Goal: Task Accomplishment & Management: Manage account settings

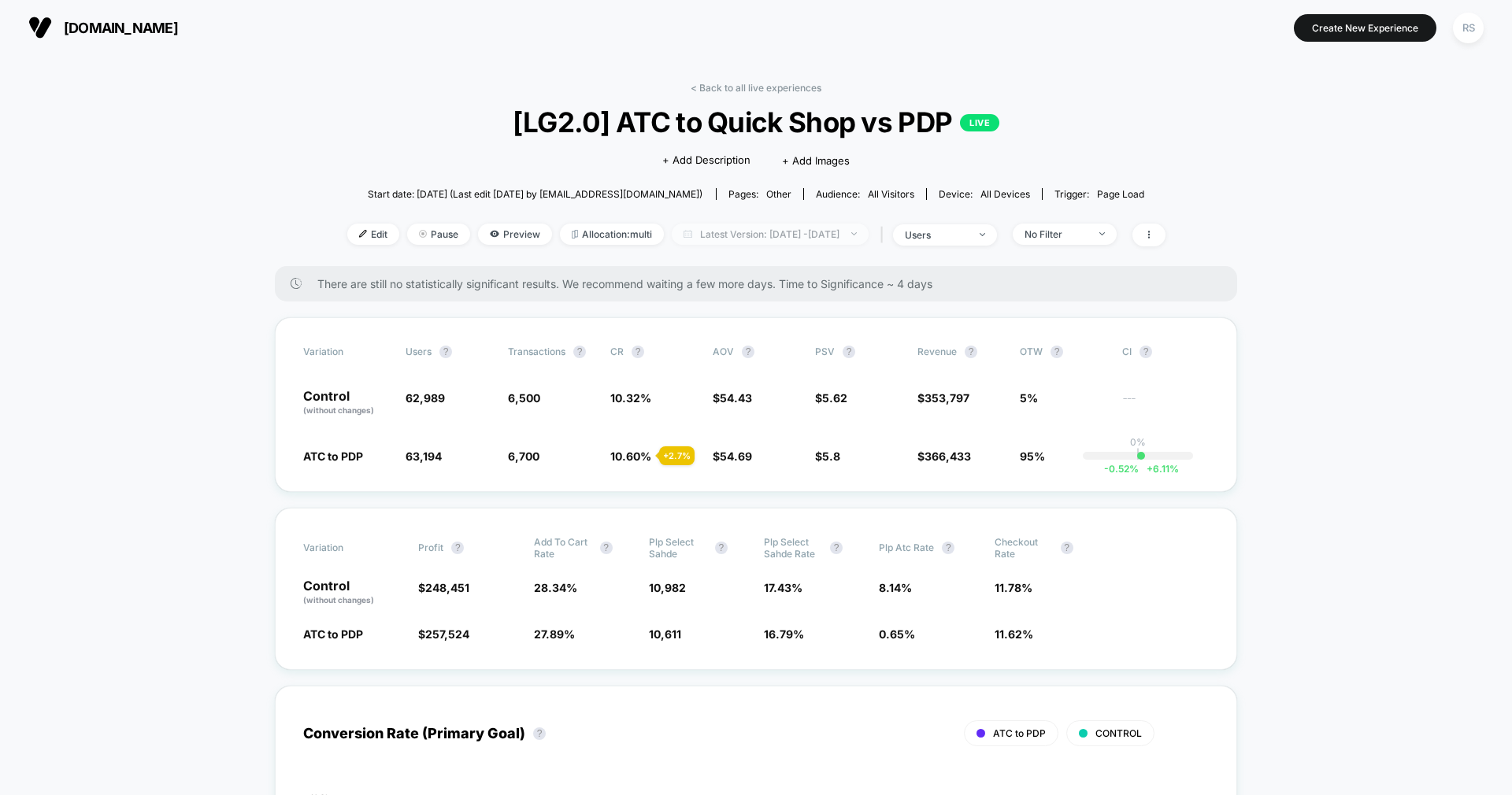
click at [732, 233] on span "Latest Version: [DATE] - [DATE]" at bounding box center [770, 234] width 197 height 22
select select "*"
select select "****"
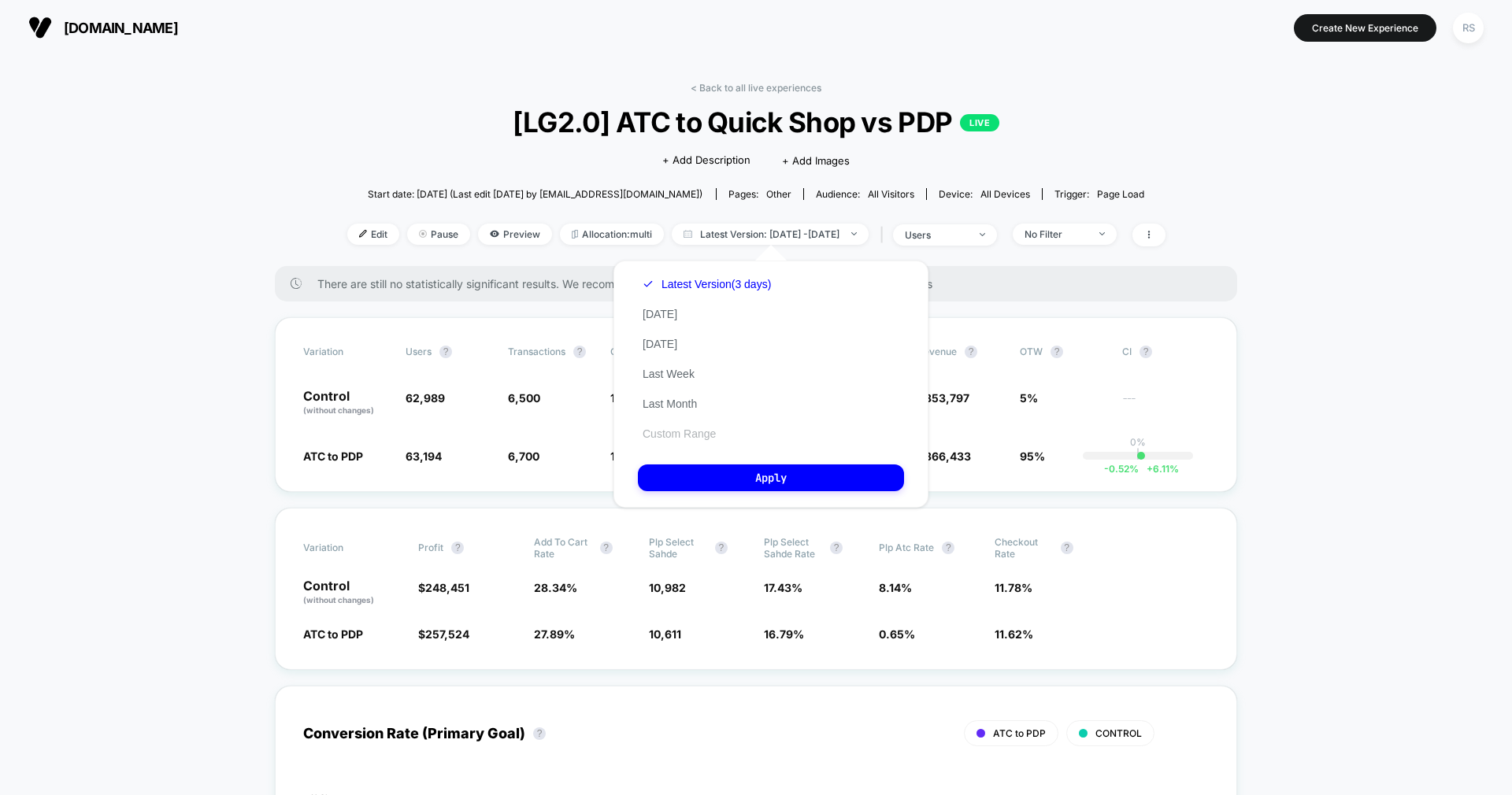
click at [685, 435] on button "Custom Range" at bounding box center [678, 433] width 83 height 14
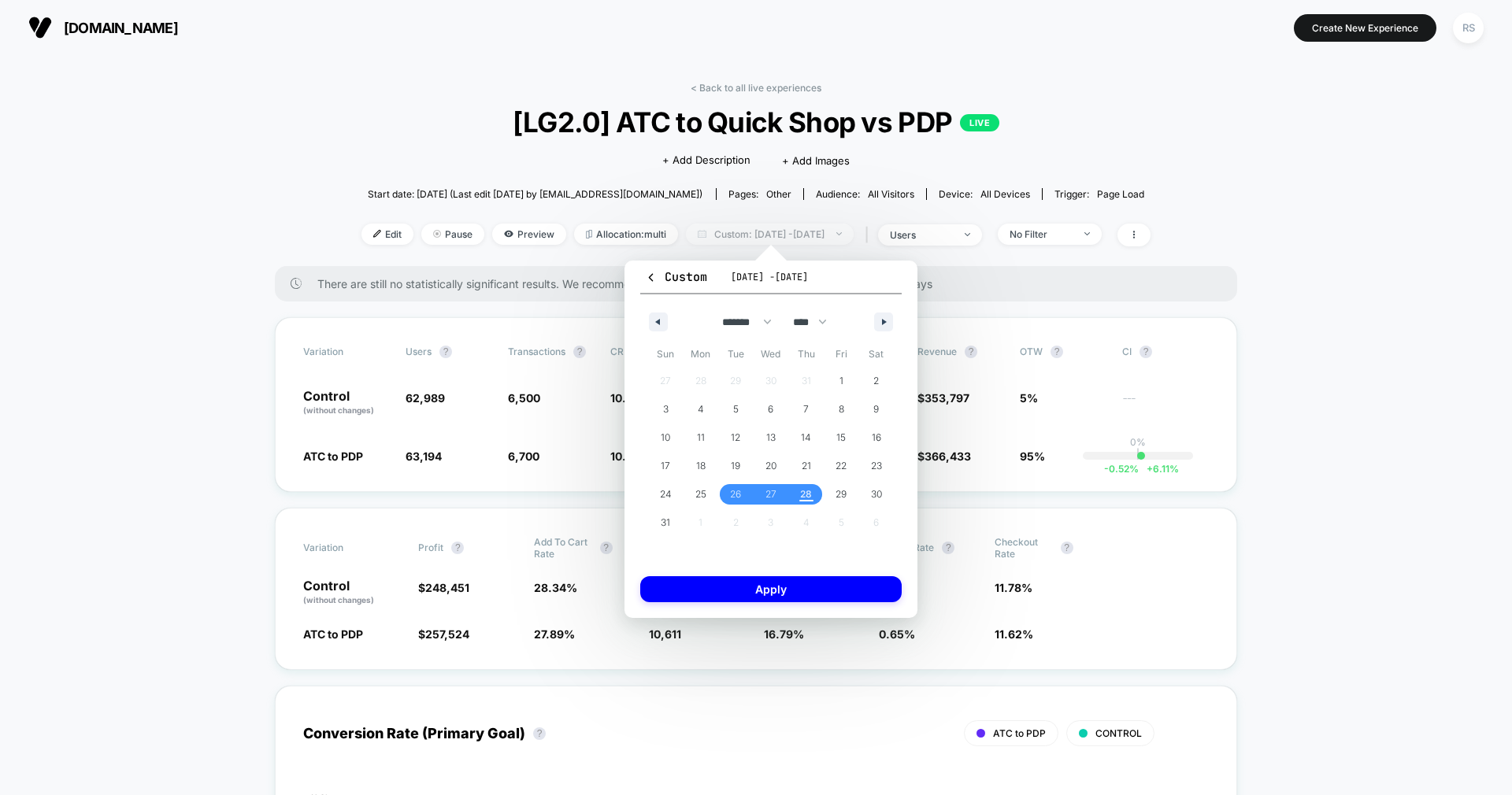
click at [784, 223] on span "Custom: [DATE] - [DATE]" at bounding box center [769, 234] width 168 height 22
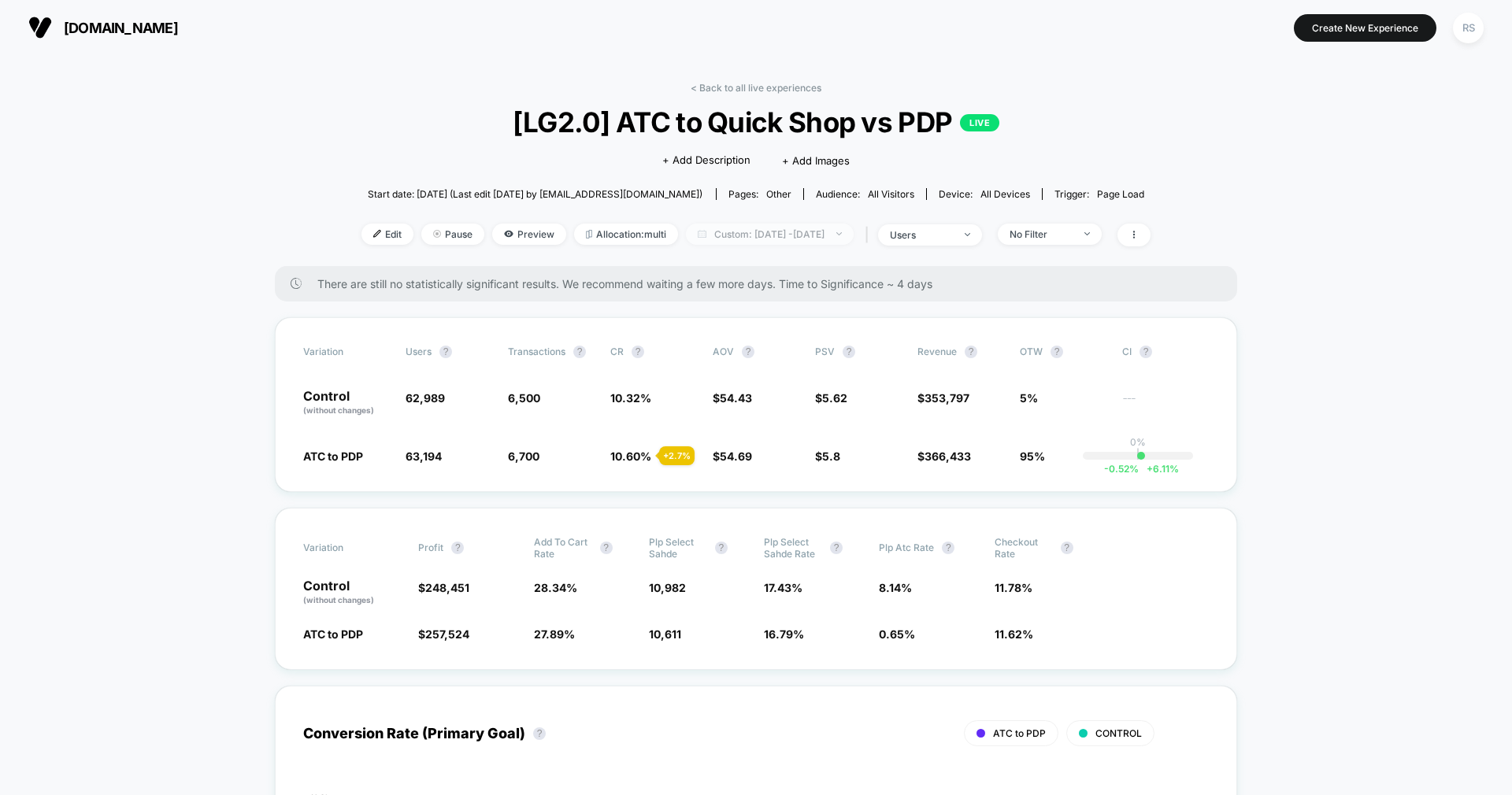
click at [784, 223] on span "Custom: [DATE] - [DATE]" at bounding box center [769, 234] width 168 height 22
select select "*"
select select "****"
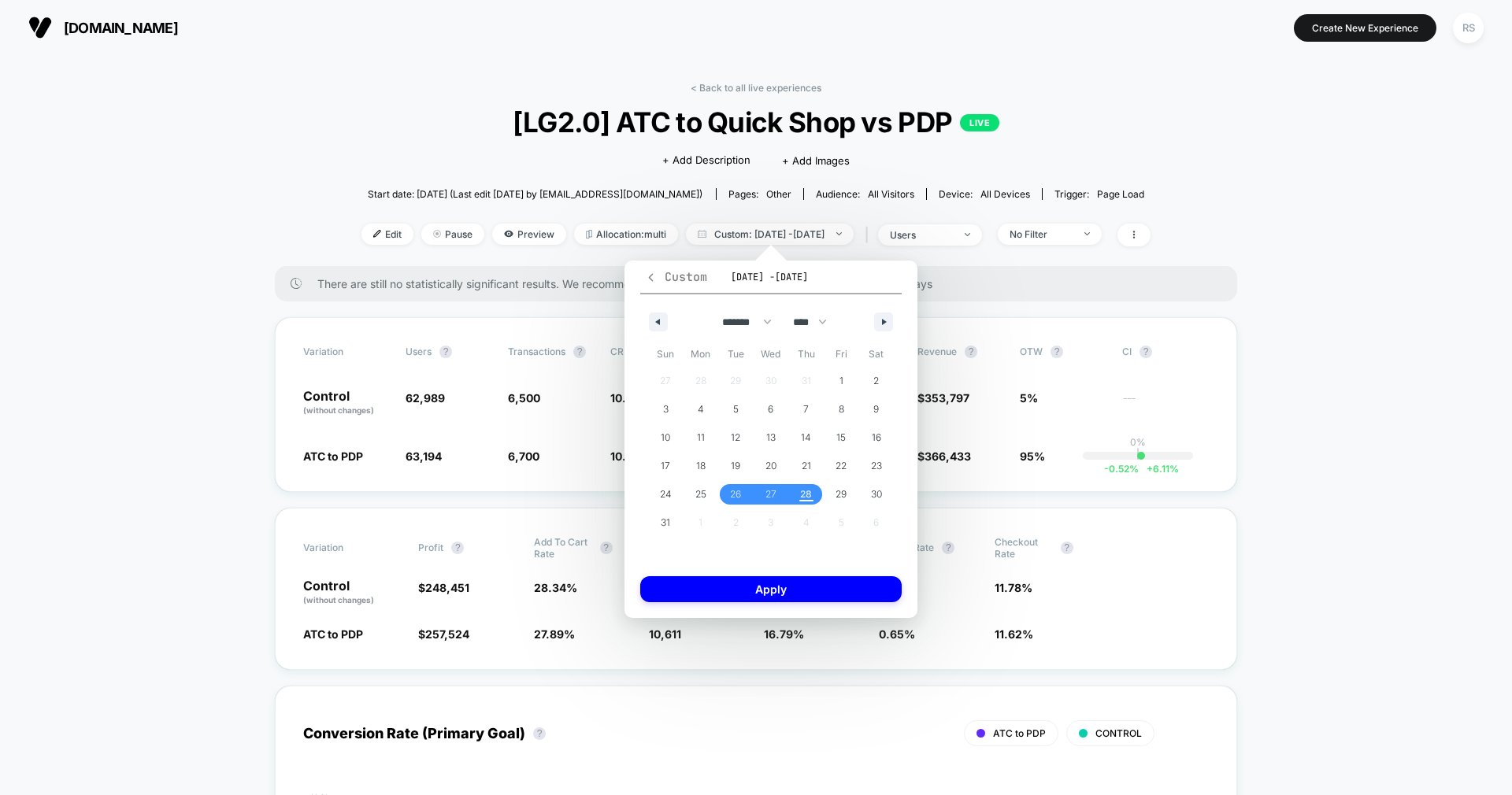
click at [653, 282] on span "Custom" at bounding box center [676, 277] width 63 height 16
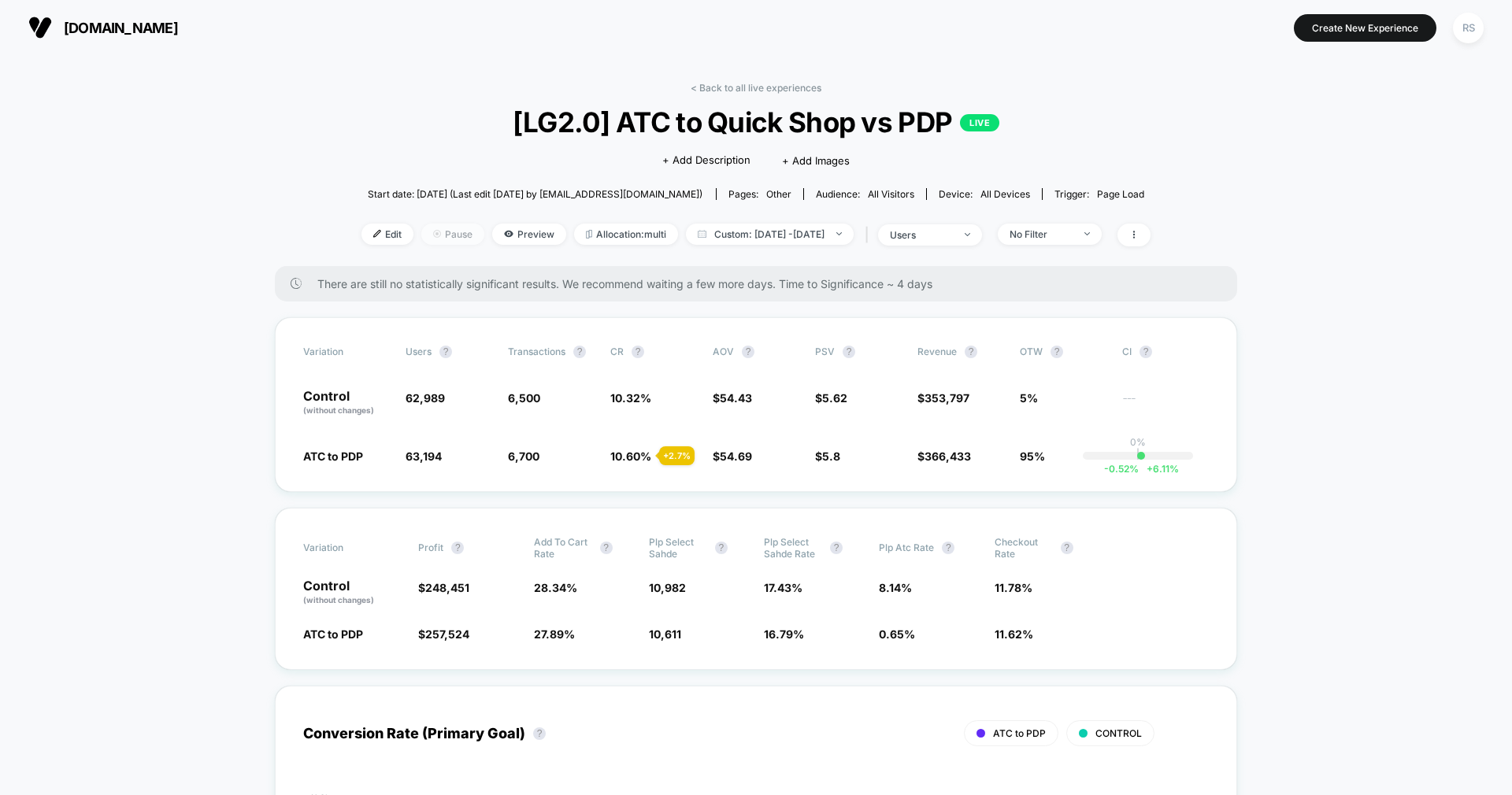
click at [435, 236] on span "Pause" at bounding box center [453, 234] width 63 height 22
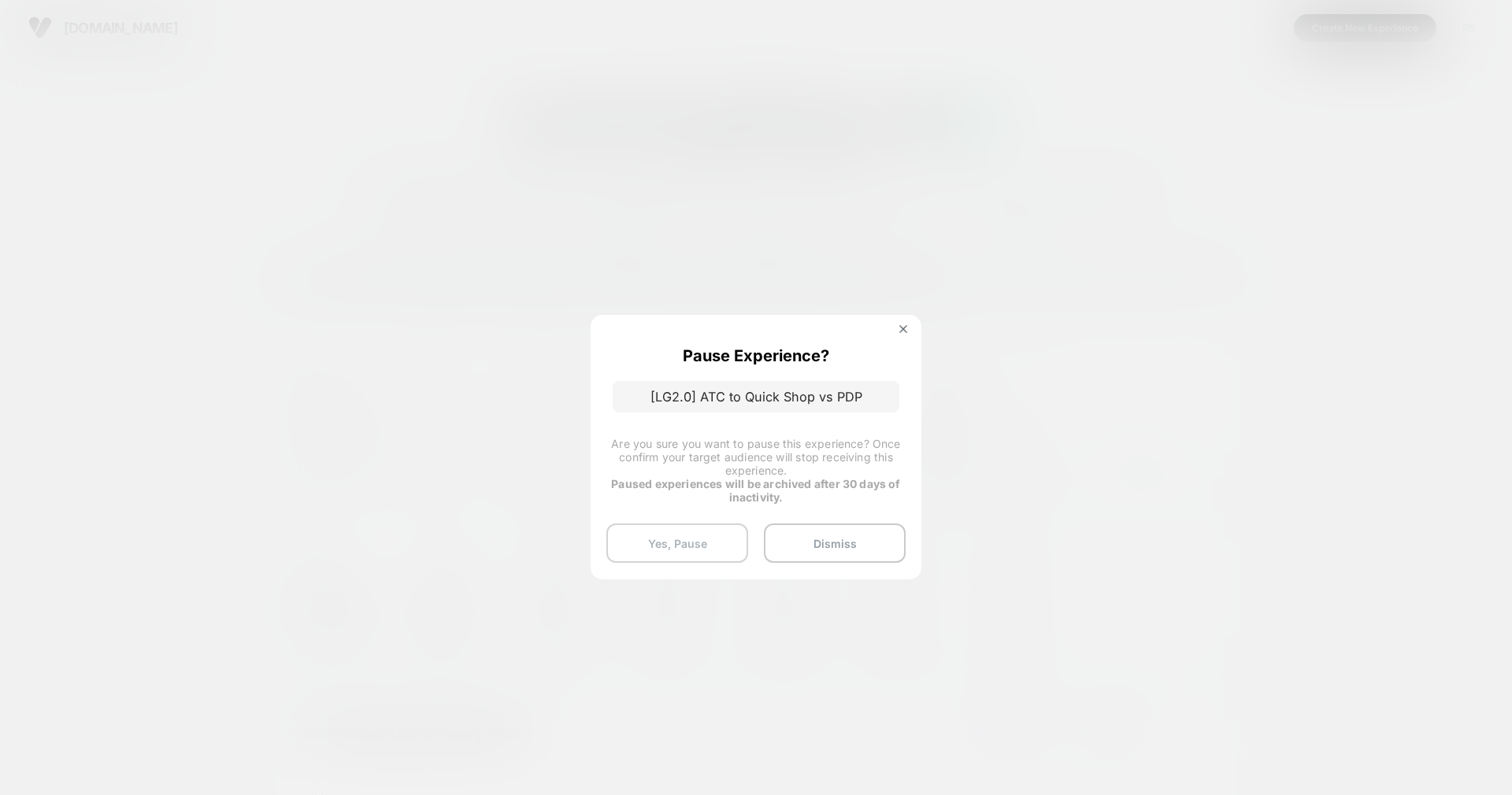
click at [678, 534] on button "Yes, Pause" at bounding box center [678, 542] width 142 height 39
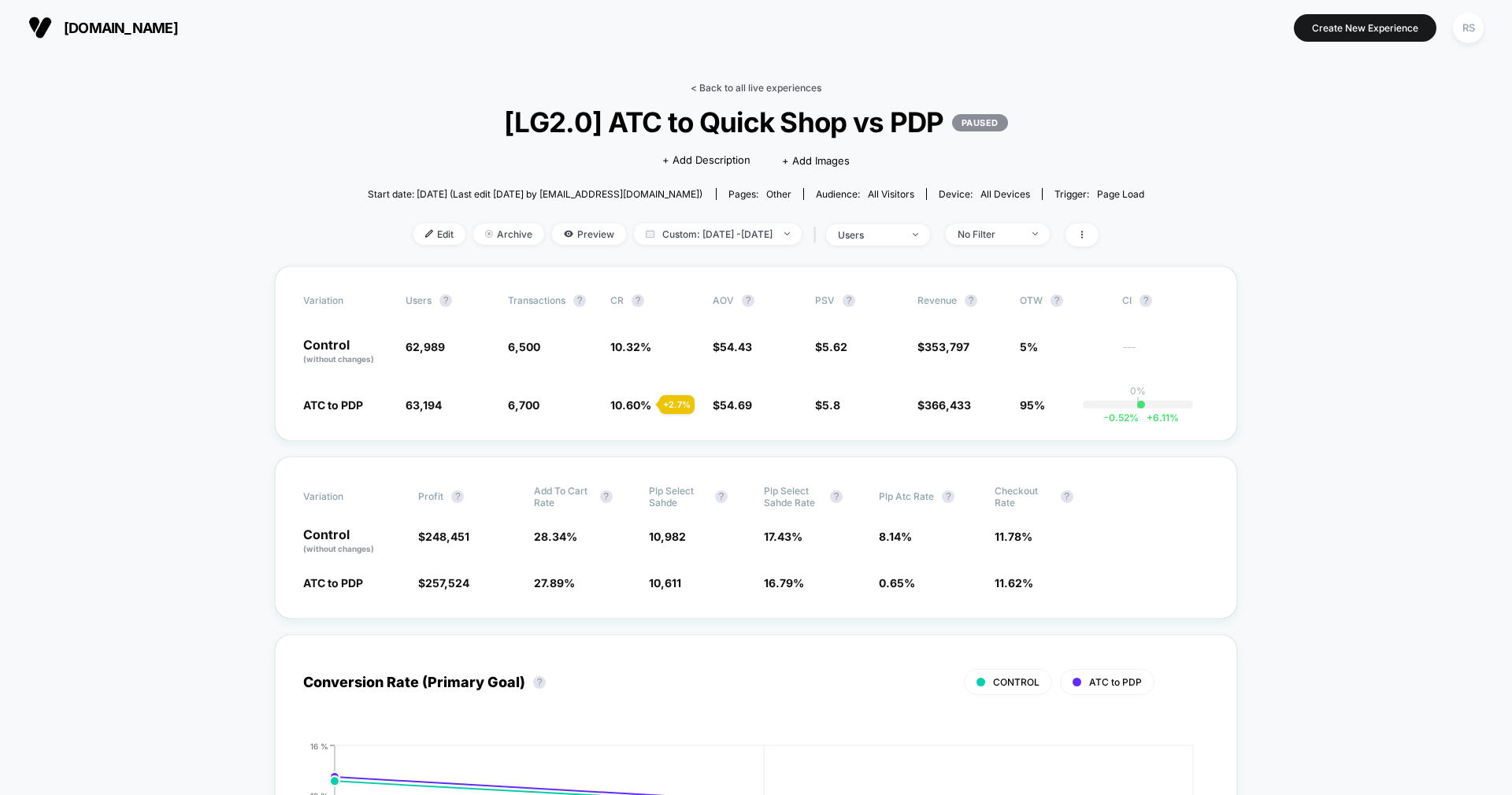
click at [794, 86] on link "< Back to all live experiences" at bounding box center [756, 88] width 131 height 12
